Goal: Communication & Community: Share content

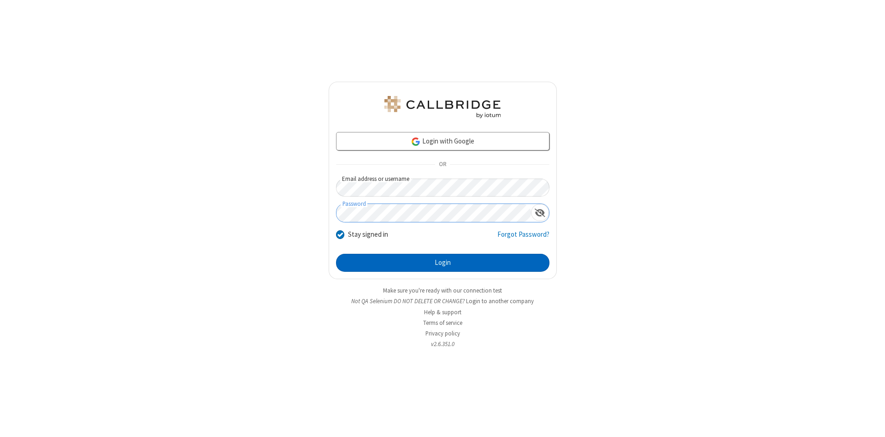
click at [443, 263] on button "Login" at bounding box center [442, 263] width 213 height 18
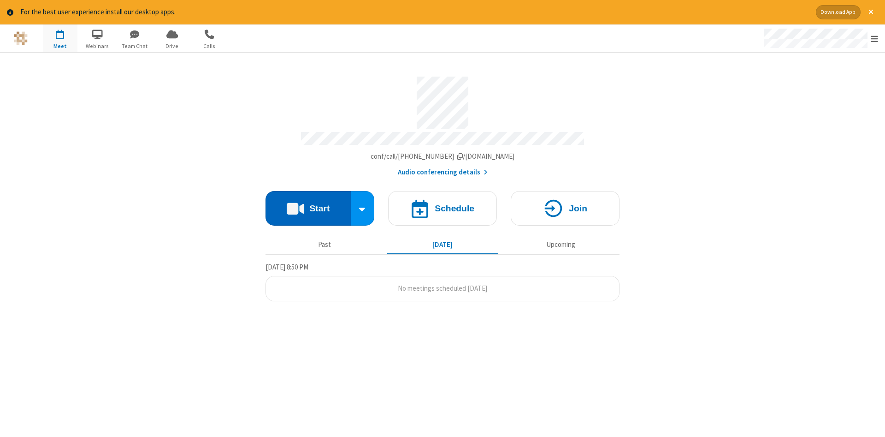
click at [308, 205] on button "Start" at bounding box center [308, 208] width 85 height 35
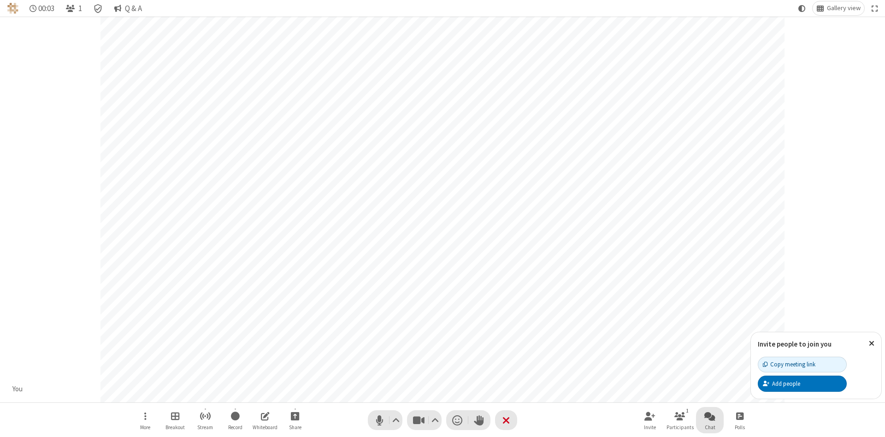
click at [710, 415] on span "Open chat" at bounding box center [709, 416] width 11 height 12
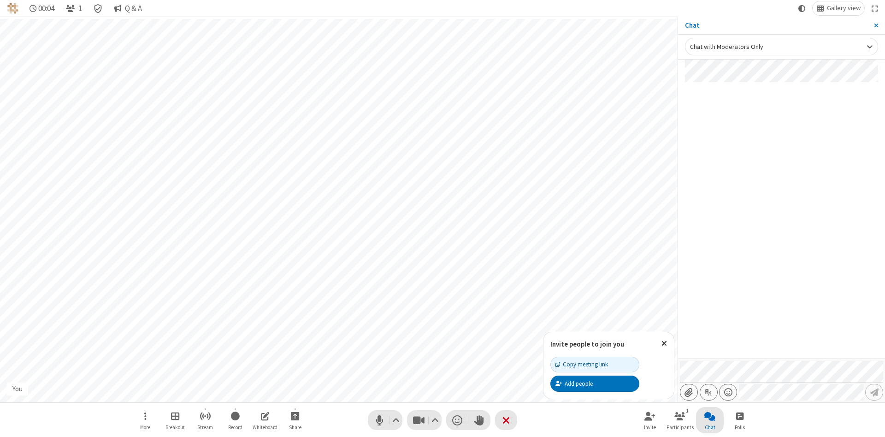
type input "C:\fakepath\doc_test.docx"
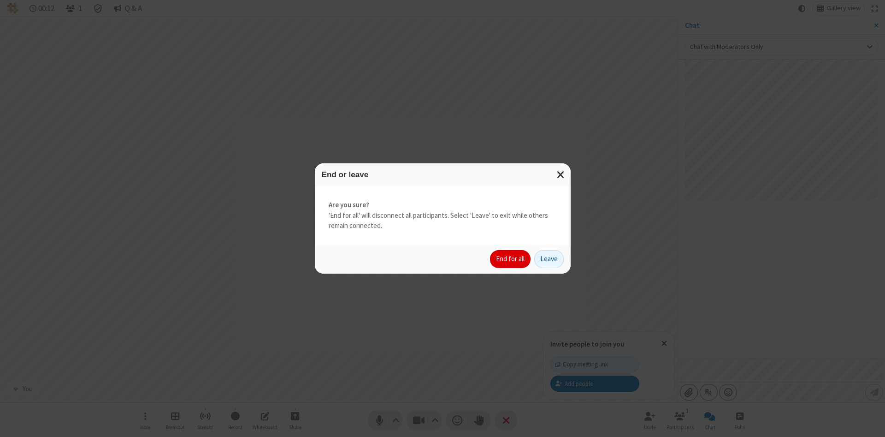
click at [511, 259] on button "End for all" at bounding box center [510, 259] width 41 height 18
